Goal: Transaction & Acquisition: Purchase product/service

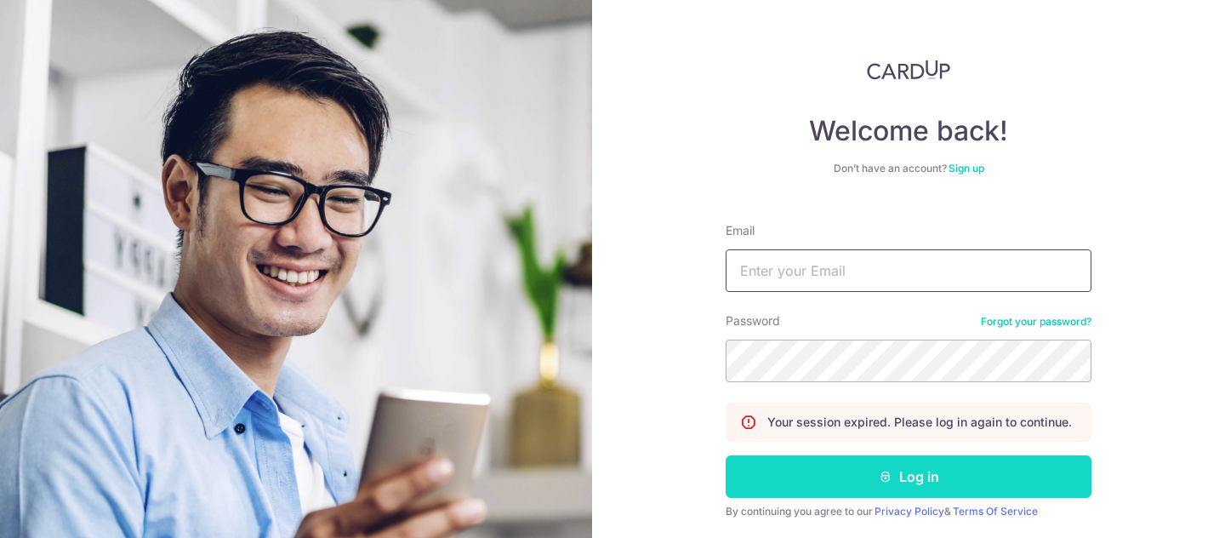
type input "christie@partymojo.com.sg"
click at [890, 474] on icon "submit" at bounding box center [886, 477] width 14 height 14
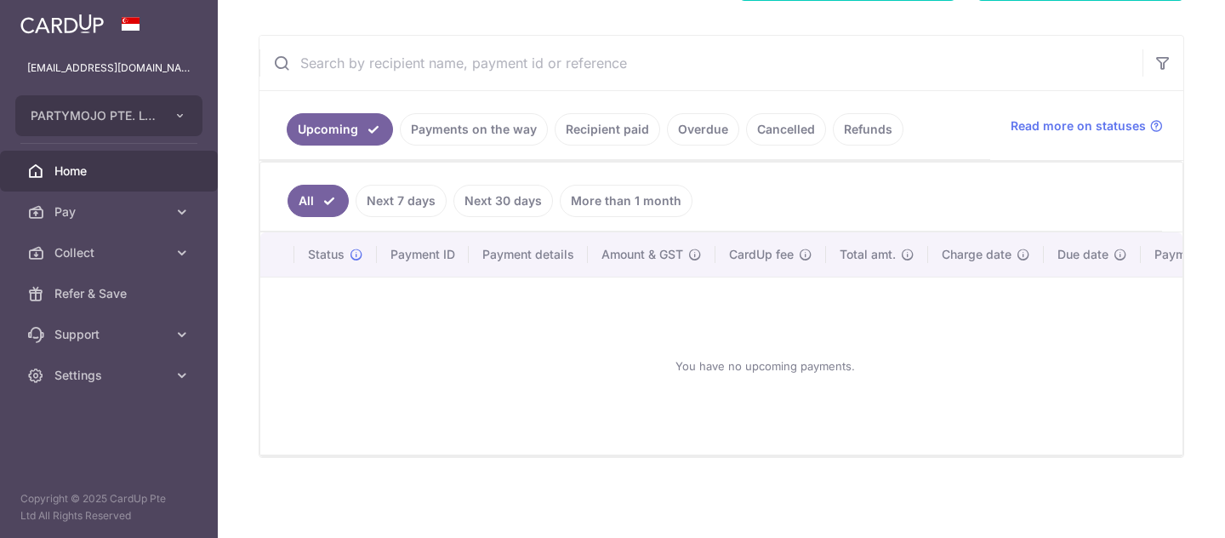
click at [660, 134] on li "Overdue" at bounding box center [699, 129] width 79 height 32
click at [630, 135] on link "Recipient paid" at bounding box center [607, 129] width 105 height 32
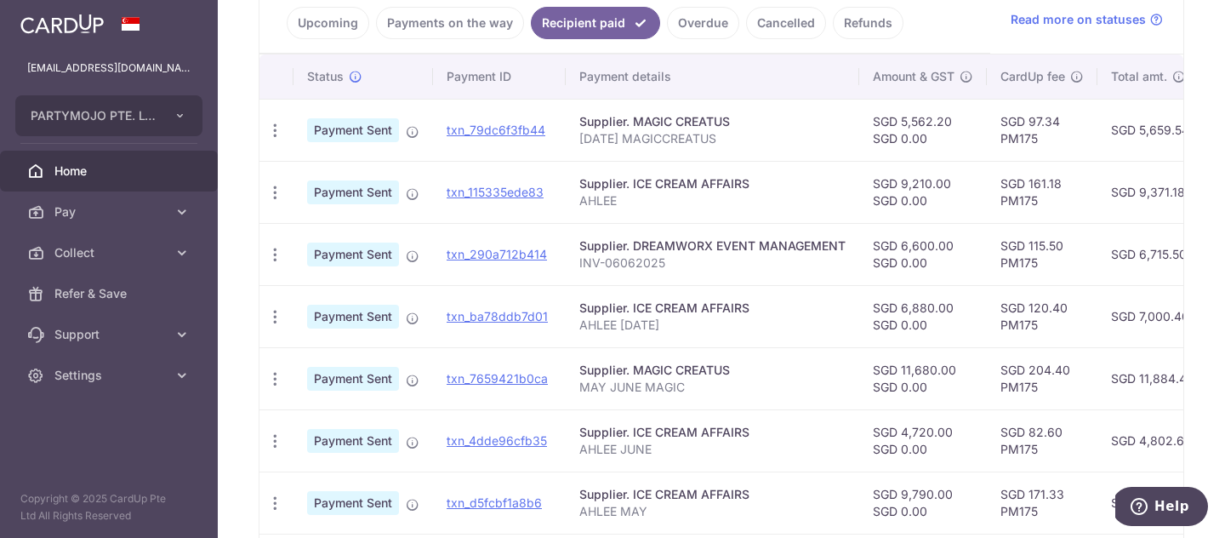
scroll to position [267, 0]
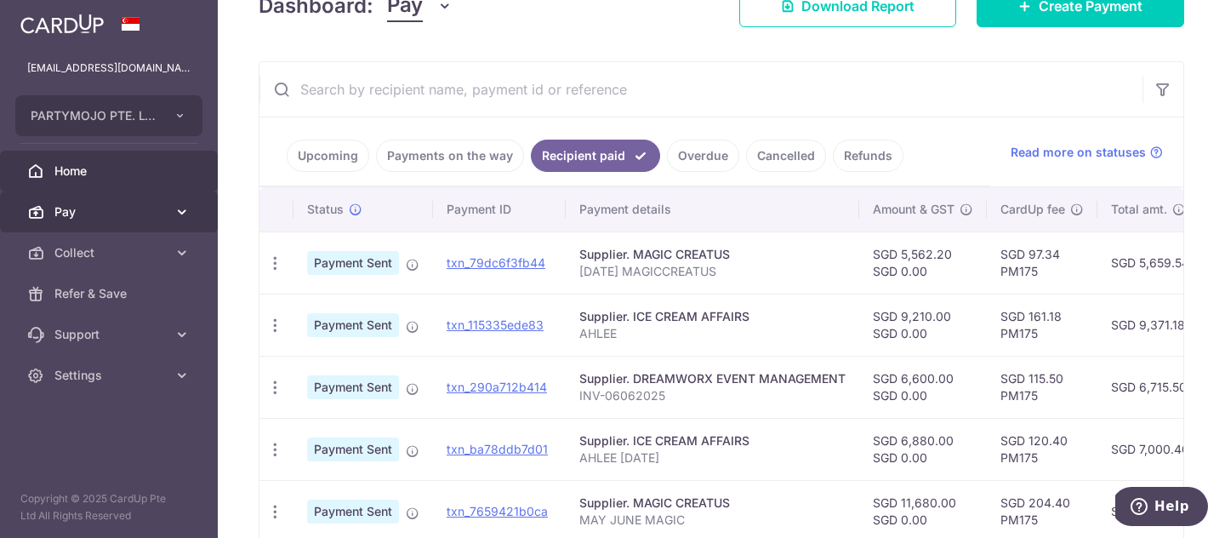
click at [152, 210] on span "Pay" at bounding box center [110, 211] width 112 height 17
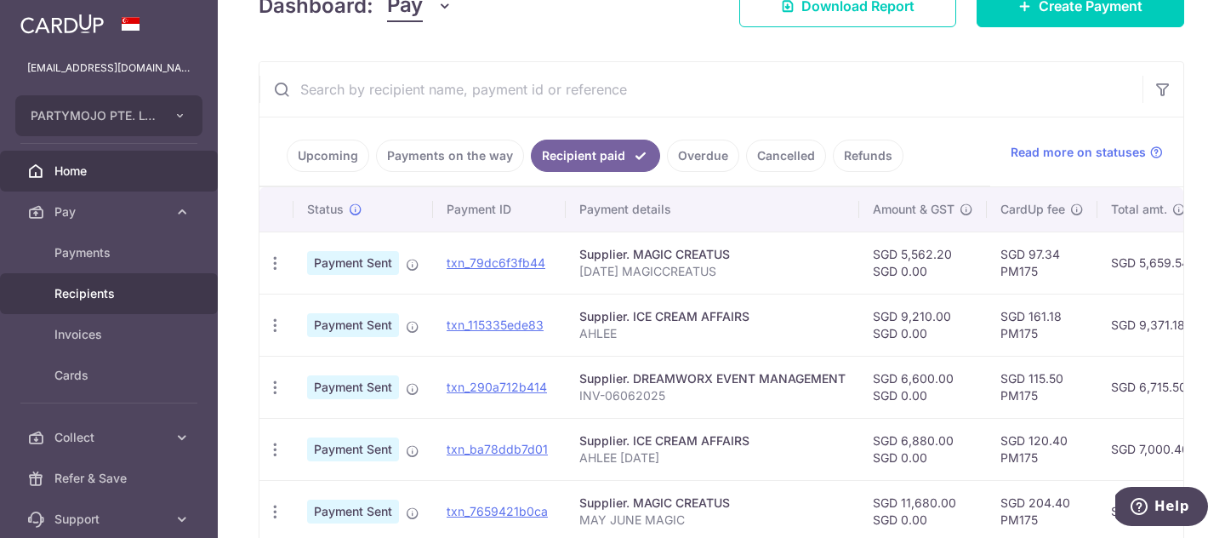
click at [93, 295] on span "Recipients" at bounding box center [110, 293] width 112 height 17
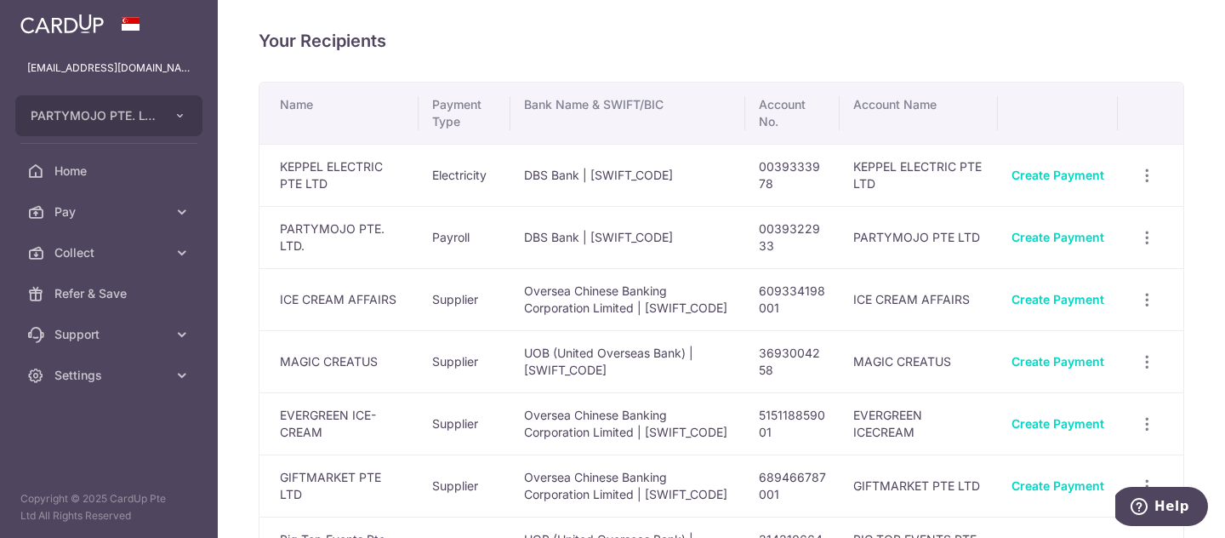
click at [1034, 308] on div "Create Payment" at bounding box center [1058, 299] width 93 height 17
click at [1044, 300] on div "Create Payment" at bounding box center [1058, 299] width 93 height 17
click at [1045, 304] on link "Create Payment" at bounding box center [1058, 299] width 93 height 14
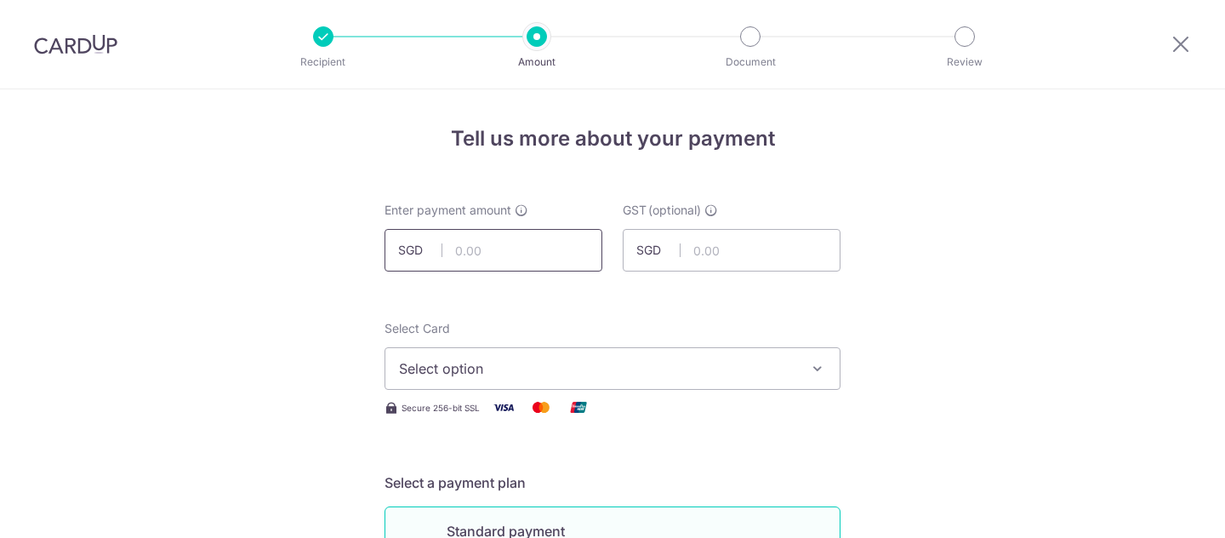
drag, startPoint x: 0, startPoint y: 0, endPoint x: 543, endPoint y: 261, distance: 602.4
click at [543, 261] on input "text" at bounding box center [494, 250] width 218 height 43
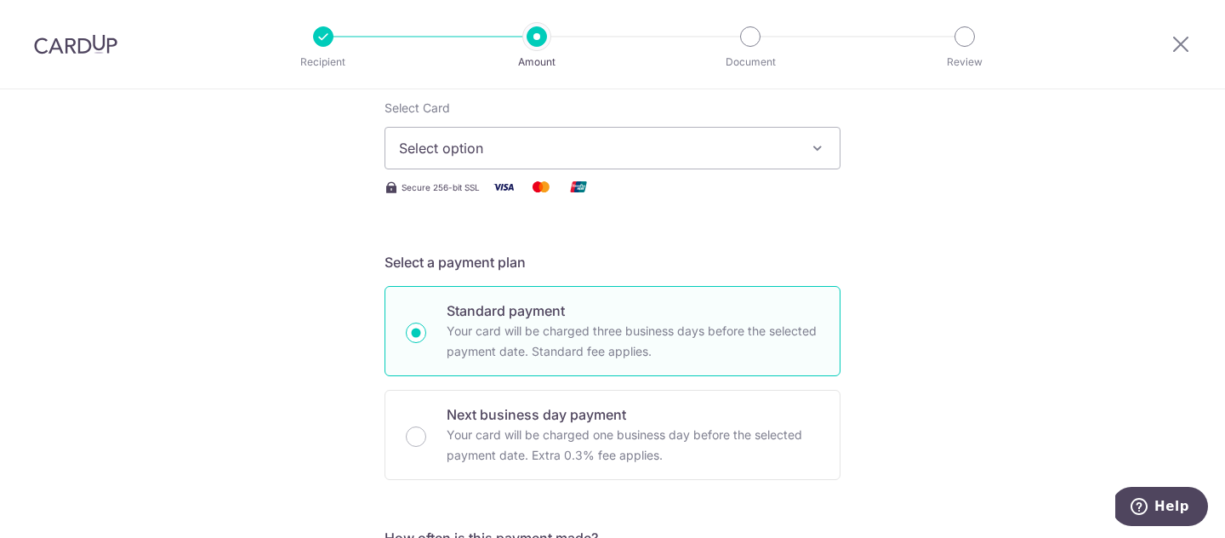
scroll to position [260, 0]
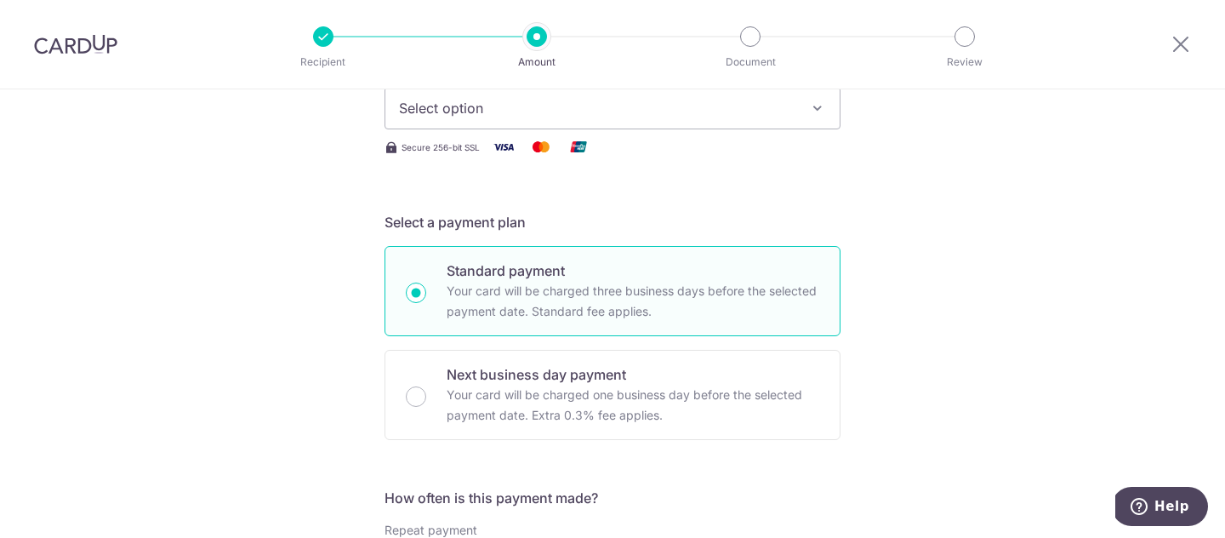
type input "2,010.00"
click at [562, 102] on span "Select option" at bounding box center [597, 108] width 396 height 20
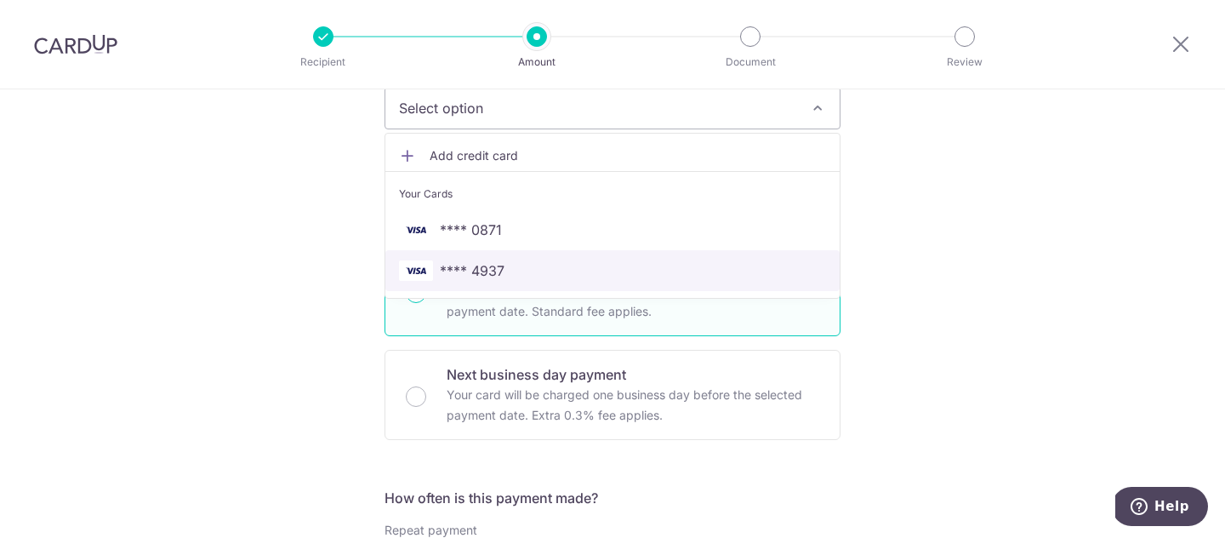
click at [527, 272] on span "**** 4937" at bounding box center [612, 270] width 427 height 20
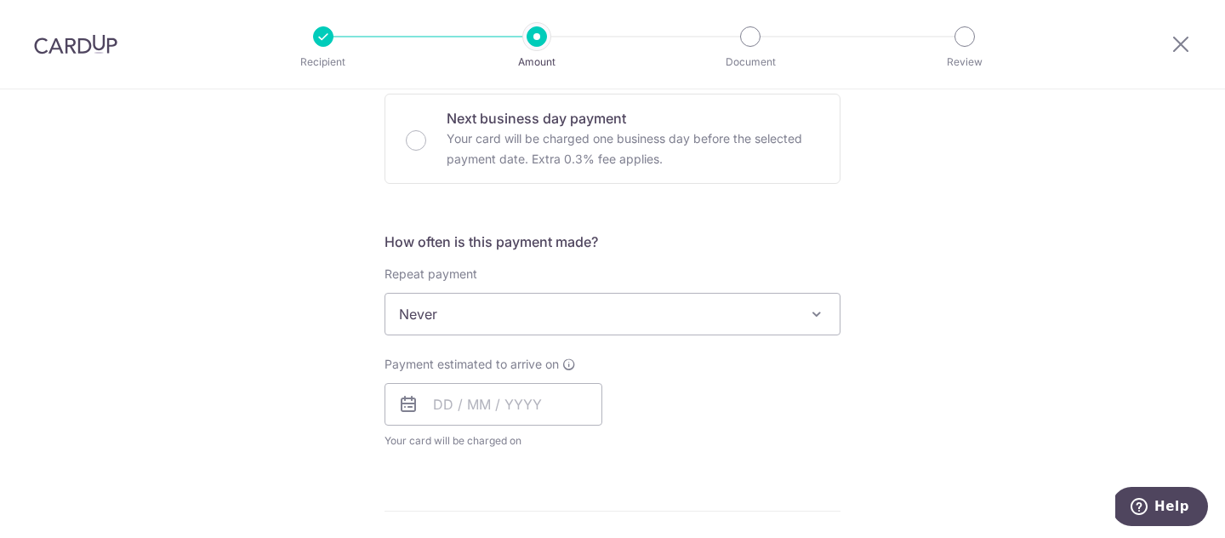
scroll to position [517, 0]
click at [530, 410] on input "text" at bounding box center [494, 403] width 218 height 43
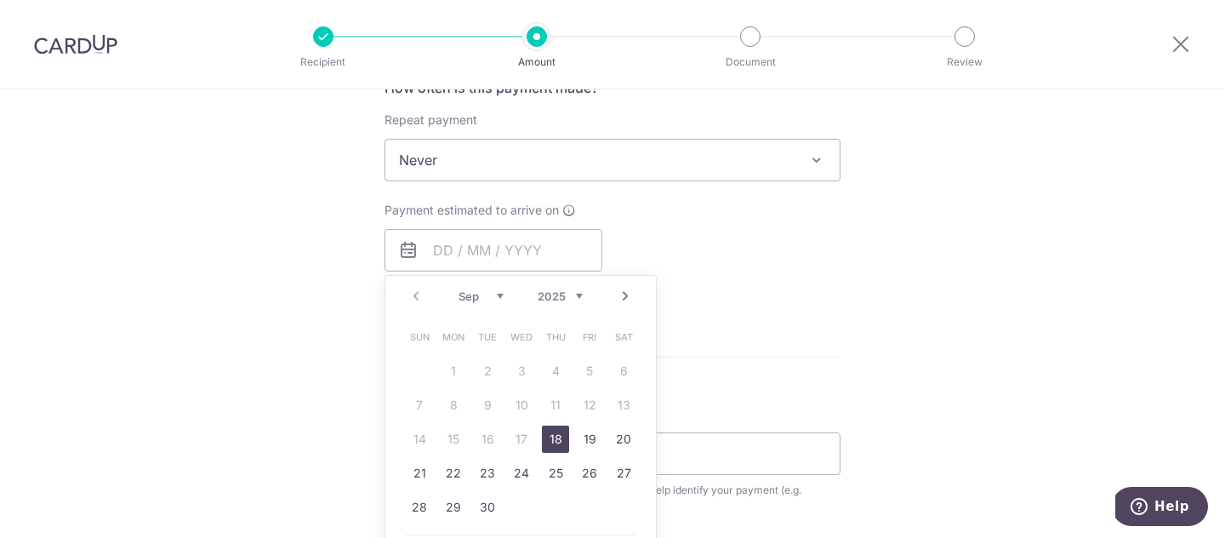
click at [552, 435] on link "18" at bounding box center [555, 438] width 27 height 27
type input "[DATE]"
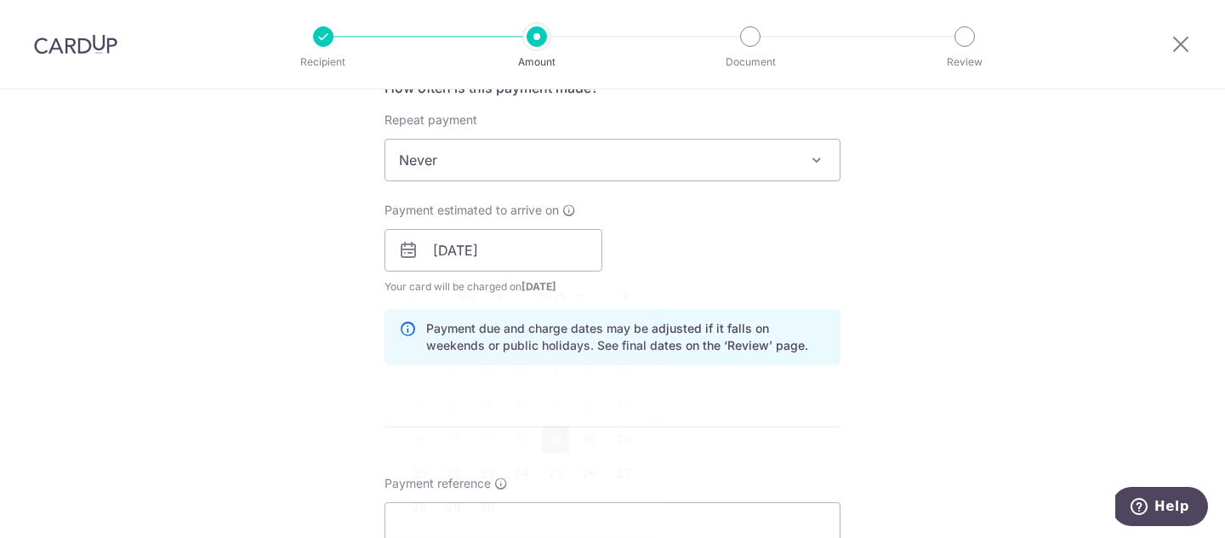
scroll to position [910, 0]
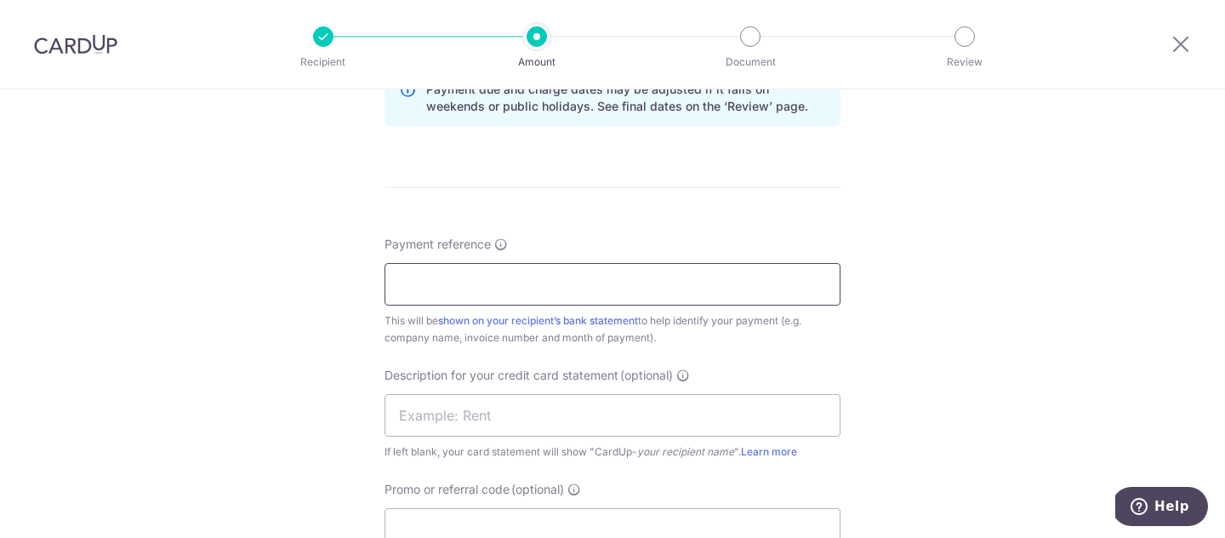
click at [567, 277] on input "Payment reference" at bounding box center [613, 284] width 456 height 43
click at [612, 268] on input "2nd half aug" at bounding box center [613, 284] width 456 height 43
drag, startPoint x: 453, startPoint y: 270, endPoint x: 426, endPoint y: 278, distance: 27.7
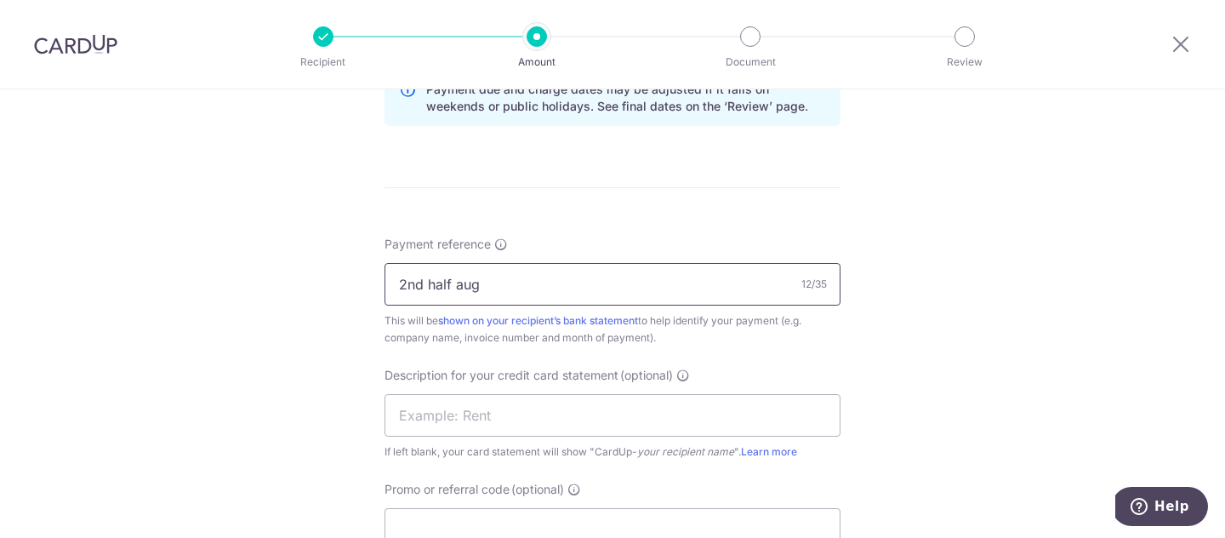
click at [453, 270] on input "2nd half aug" at bounding box center [613, 284] width 456 height 43
click at [412, 284] on input "IC 2nd half aug" at bounding box center [613, 284] width 456 height 43
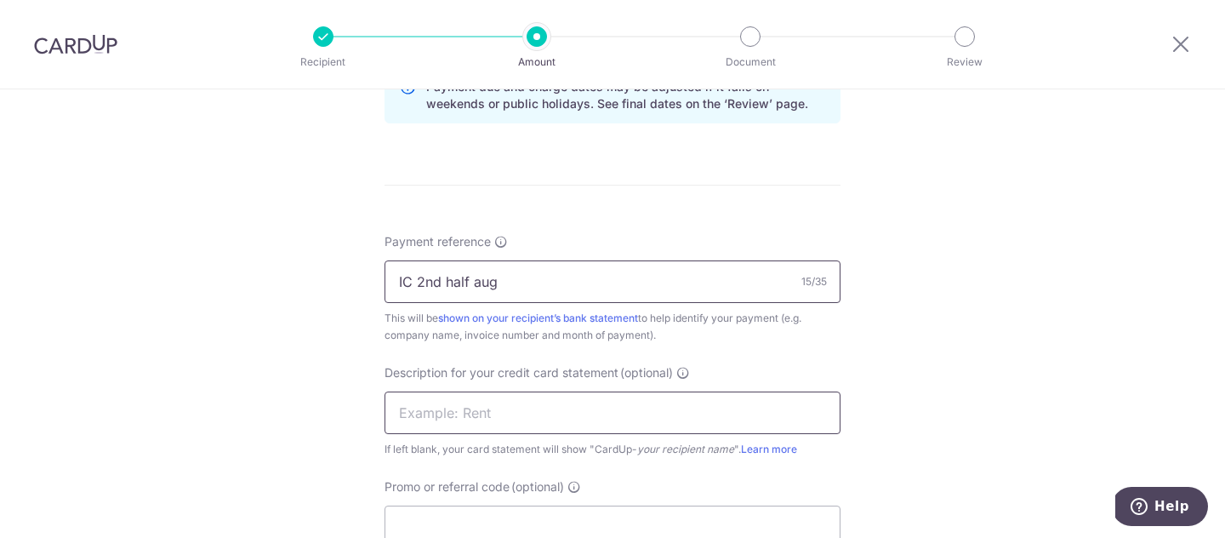
type input "IC 2nd half aug"
click at [428, 408] on input "text" at bounding box center [613, 412] width 456 height 43
paste input "IC 2nd half aug"
type input "IC 2nd half aug"
click at [488, 525] on input "Promo or referral code (optional)" at bounding box center [613, 526] width 456 height 43
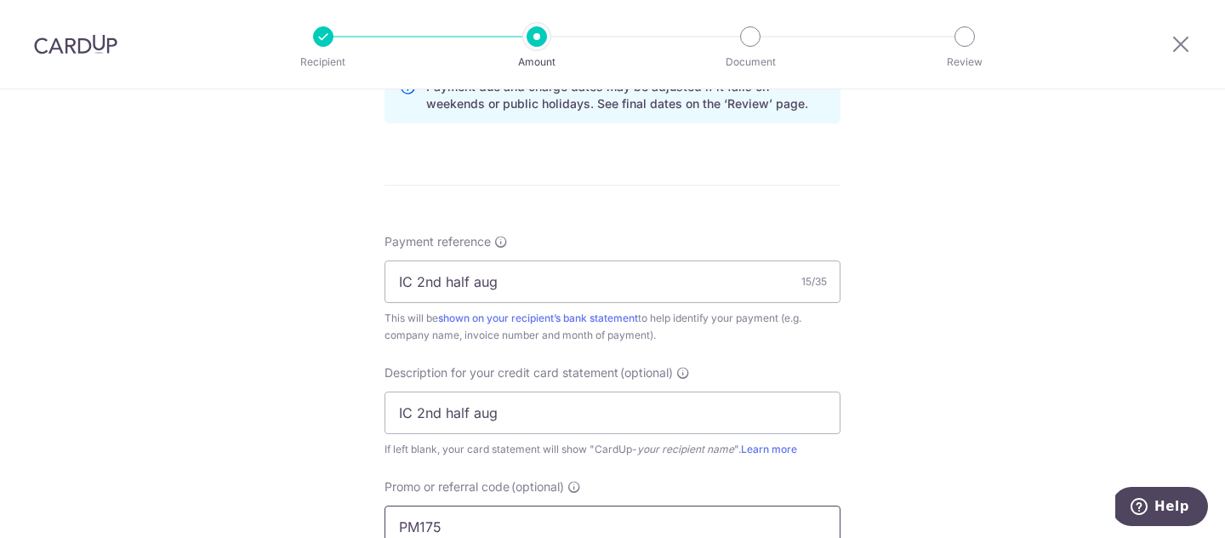
type input "PM175"
click at [326, 374] on div "Tell us more about your payment Enter payment amount SGD 2,010.00 2010.00 GST (…" at bounding box center [612, 76] width 1225 height 1799
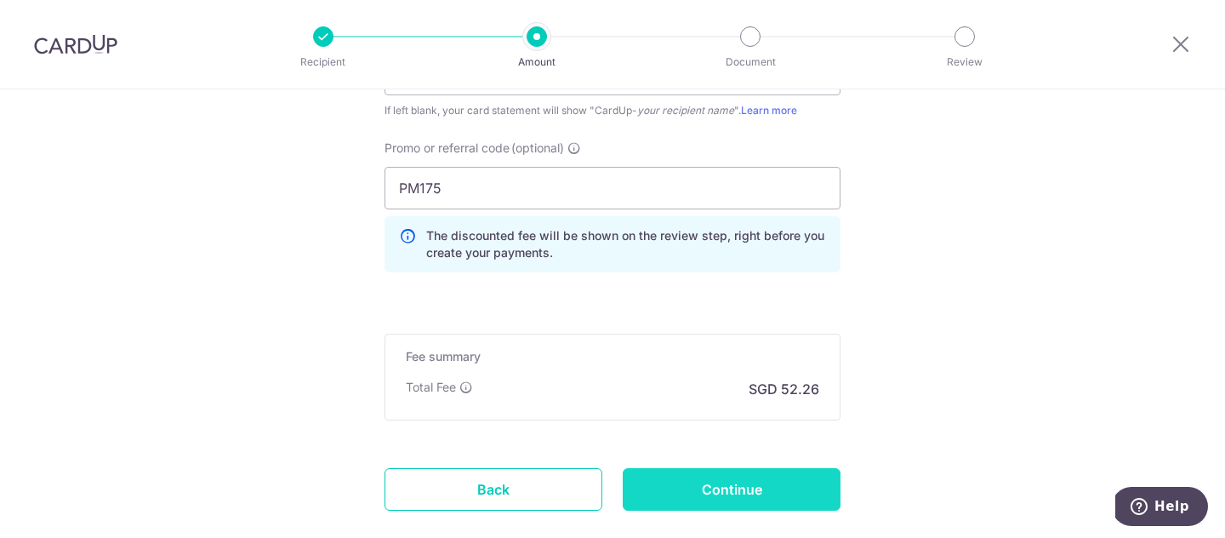
click at [787, 494] on input "Continue" at bounding box center [732, 489] width 218 height 43
type input "Create Schedule"
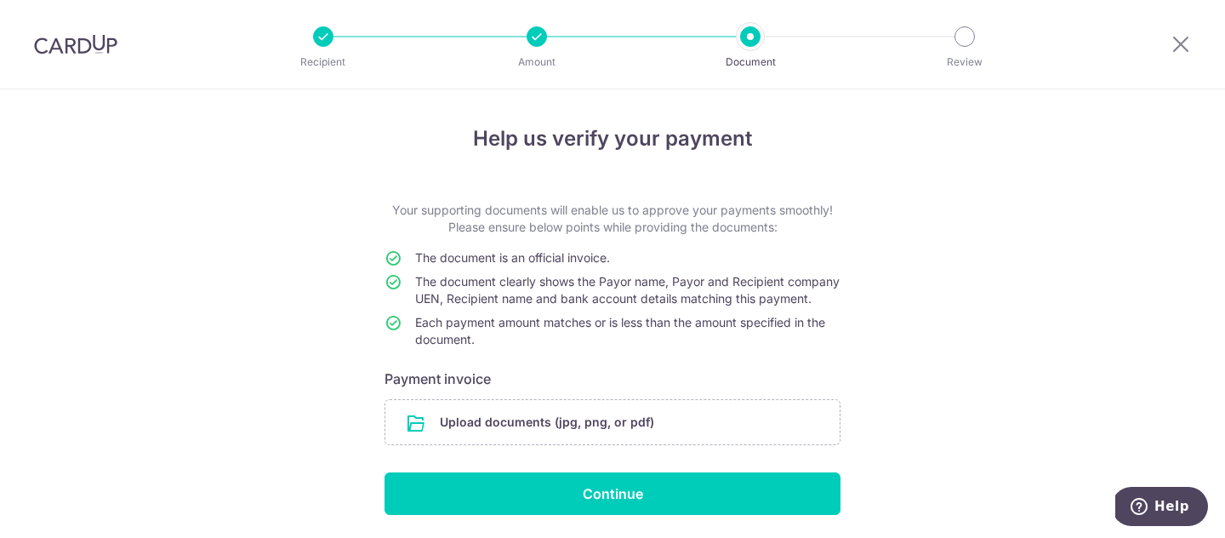
scroll to position [74, 0]
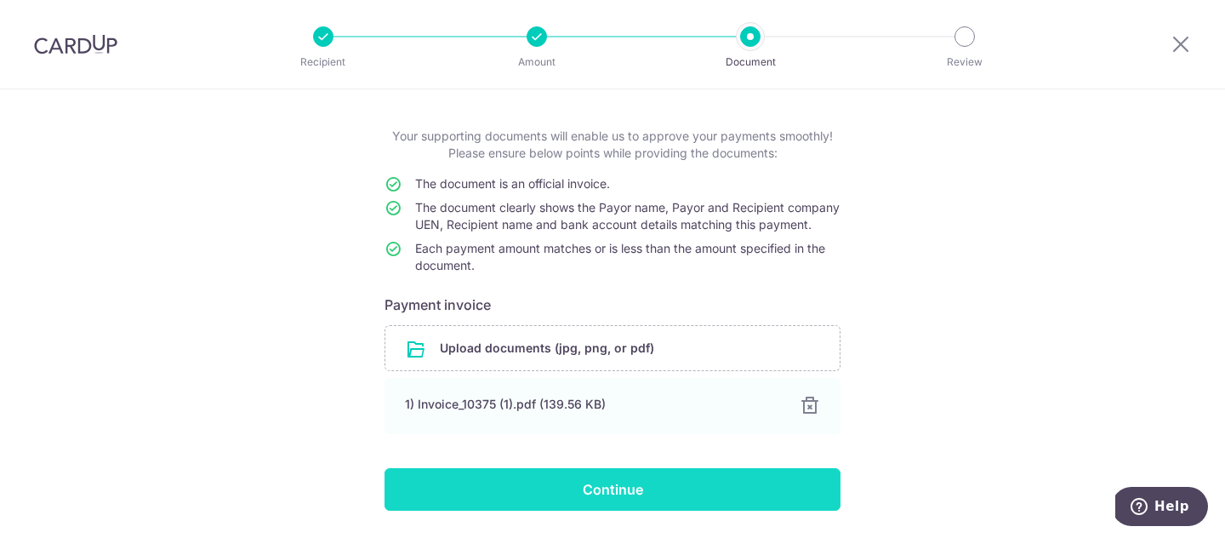
click at [590, 485] on input "Continue" at bounding box center [613, 489] width 456 height 43
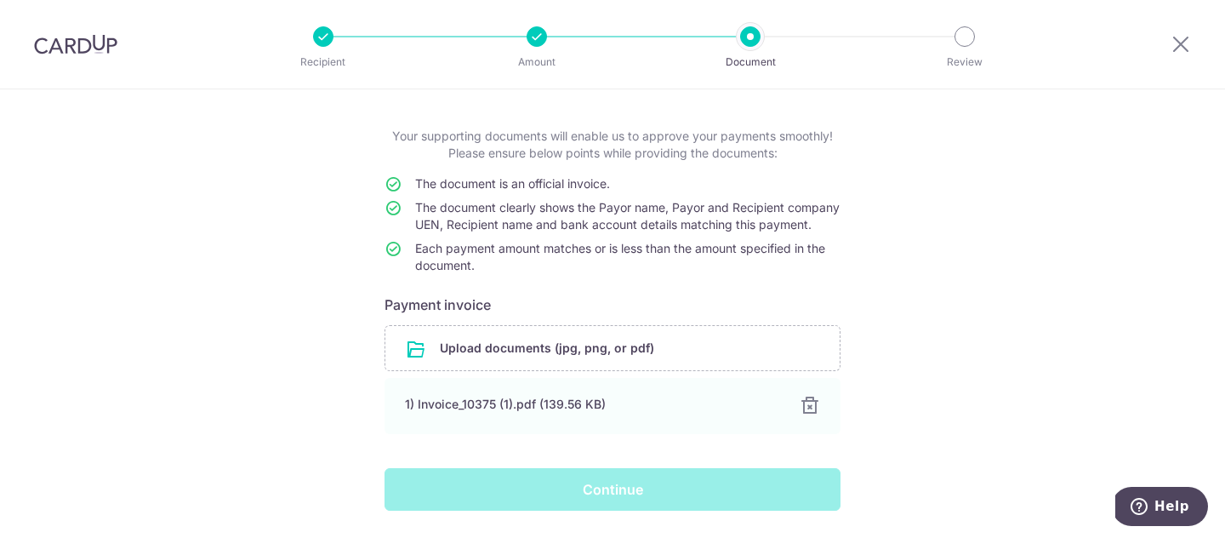
click at [597, 510] on div "Continue" at bounding box center [612, 489] width 476 height 43
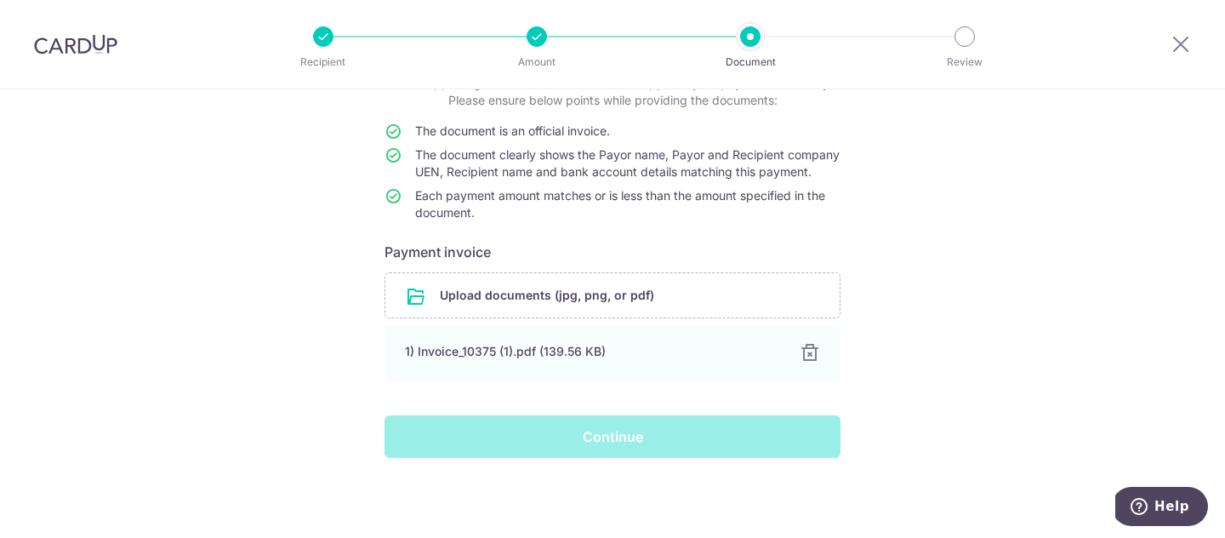
click at [940, 337] on div "Help us verify your payment Your supporting documents will enable us to approve…" at bounding box center [612, 250] width 1225 height 575
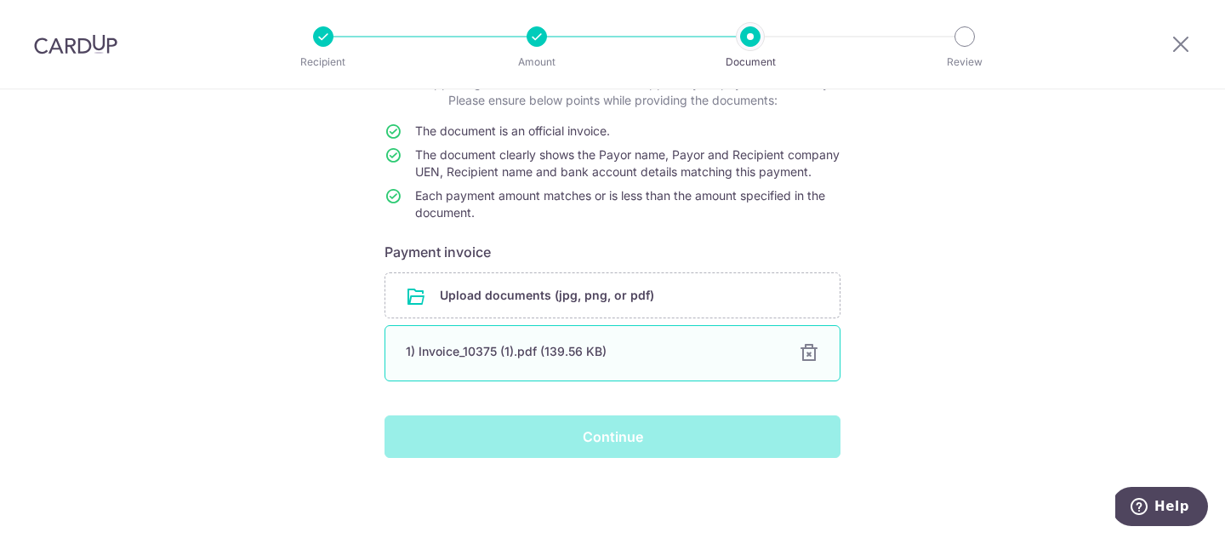
click at [618, 337] on div "1) Invoice_10375 (1).pdf (139.56 KB) 100% Done Download" at bounding box center [613, 353] width 456 height 56
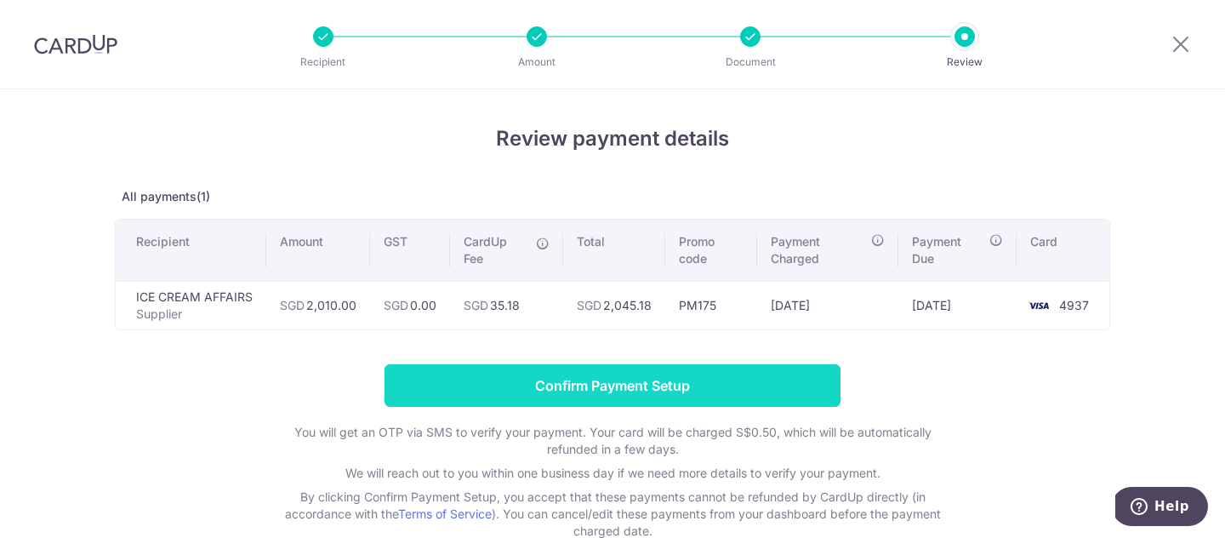
click at [647, 385] on input "Confirm Payment Setup" at bounding box center [613, 385] width 456 height 43
